Goal: Task Accomplishment & Management: Manage account settings

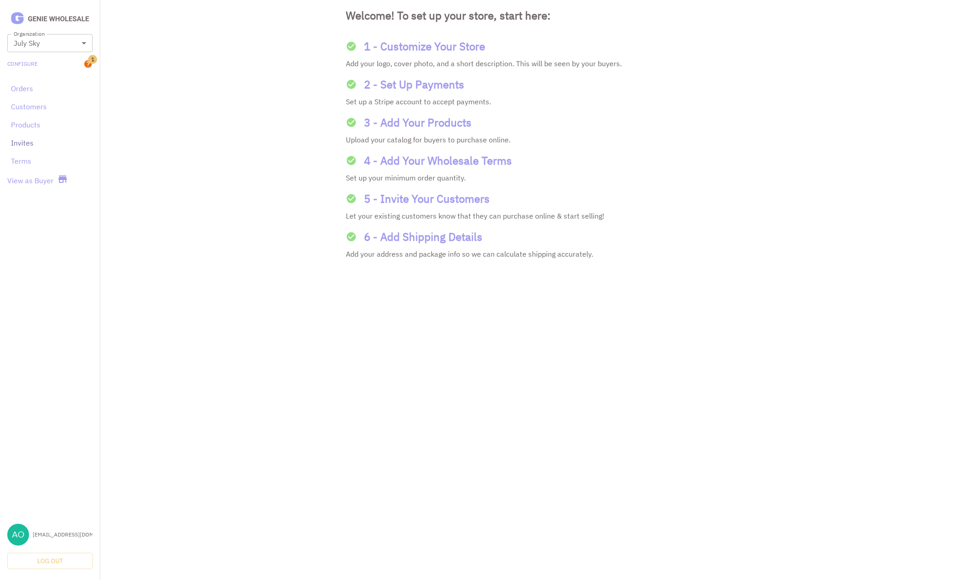
click at [25, 139] on link "Invites" at bounding box center [50, 143] width 78 height 11
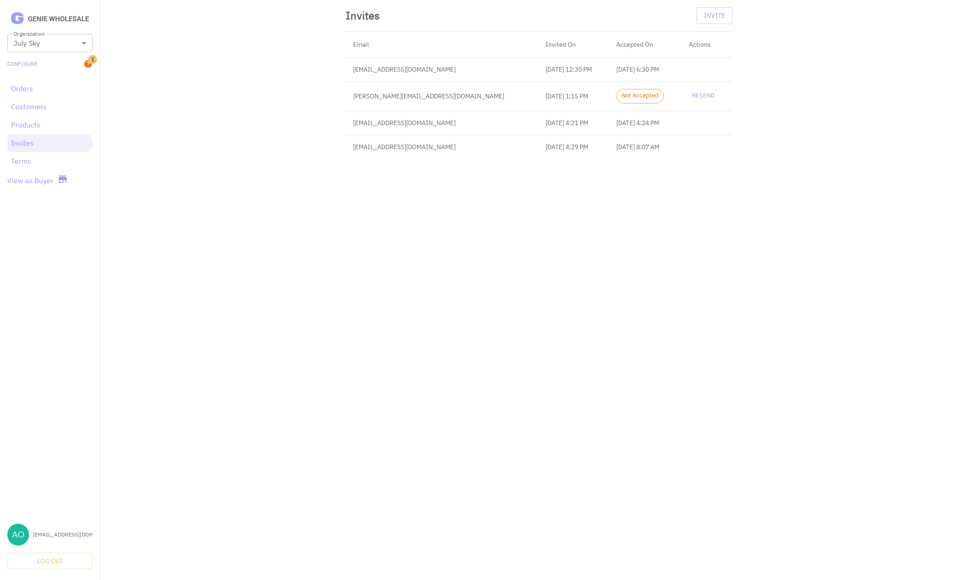
click at [416, 95] on td "[PERSON_NAME][EMAIL_ADDRESS][DOMAIN_NAME]" at bounding box center [442, 95] width 193 height 29
copy td "[PERSON_NAME][EMAIL_ADDRESS][DOMAIN_NAME]"
click at [35, 91] on link "Orders" at bounding box center [50, 88] width 78 height 11
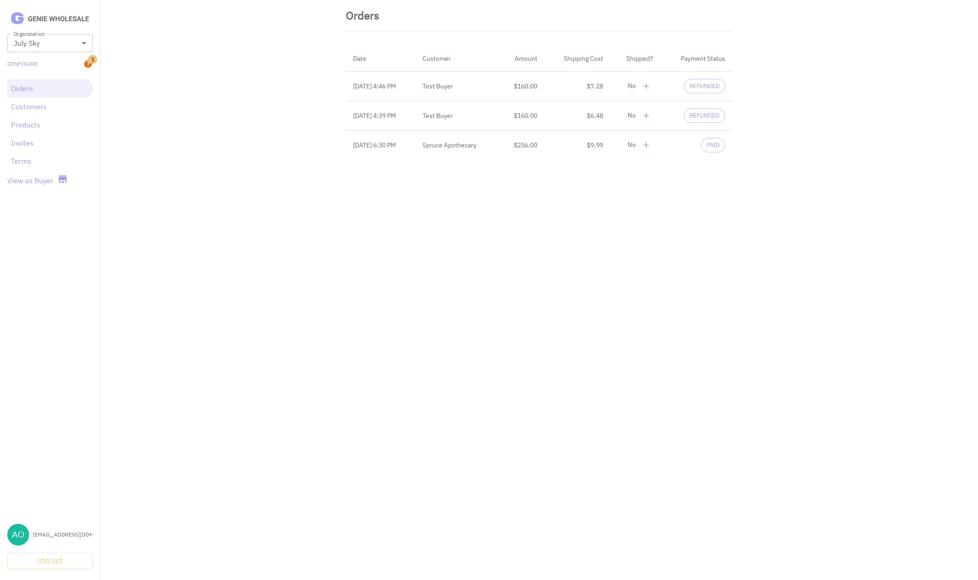
click at [633, 25] on div "Orders" at bounding box center [539, 15] width 387 height 31
